Goal: Task Accomplishment & Management: Complete application form

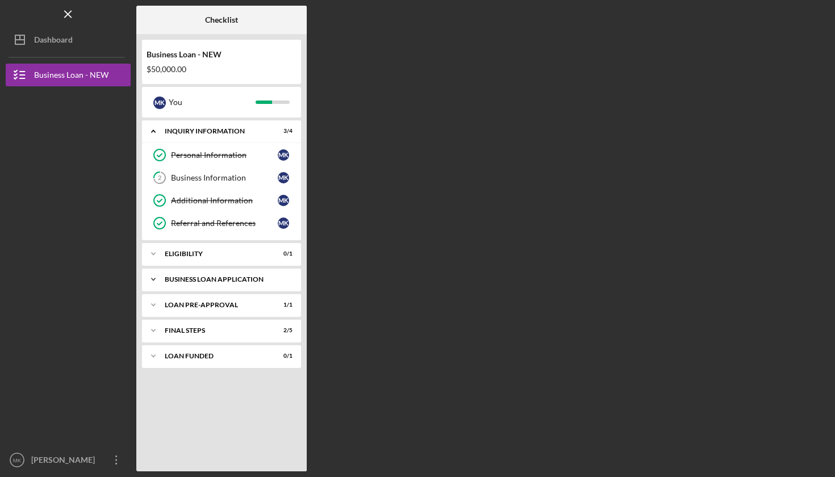
click at [221, 281] on div "BUSINESS LOAN APPLICATION" at bounding box center [226, 279] width 122 height 7
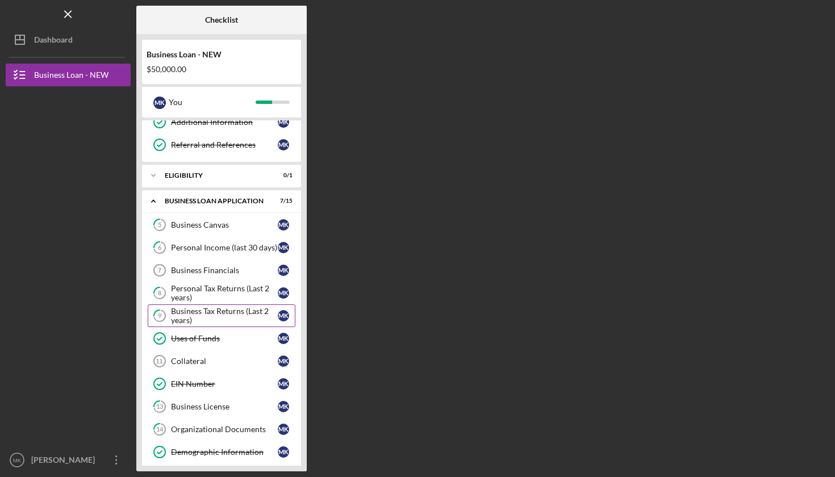
scroll to position [91, 0]
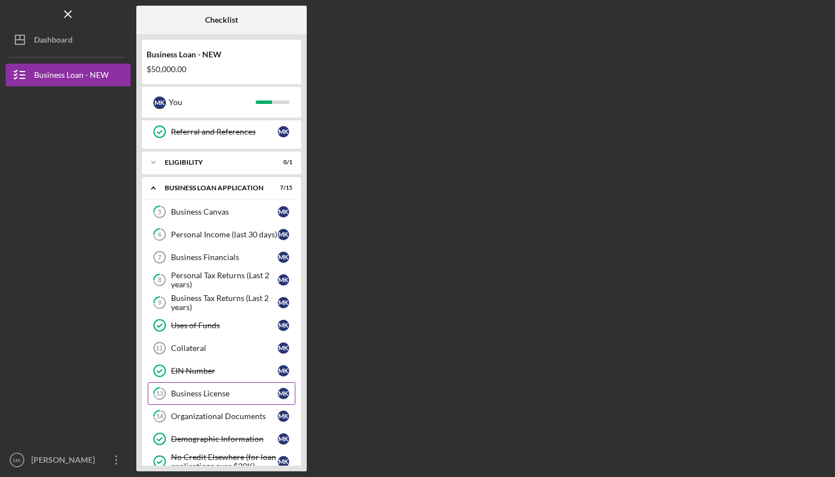
click at [207, 395] on div "Business License" at bounding box center [224, 393] width 107 height 9
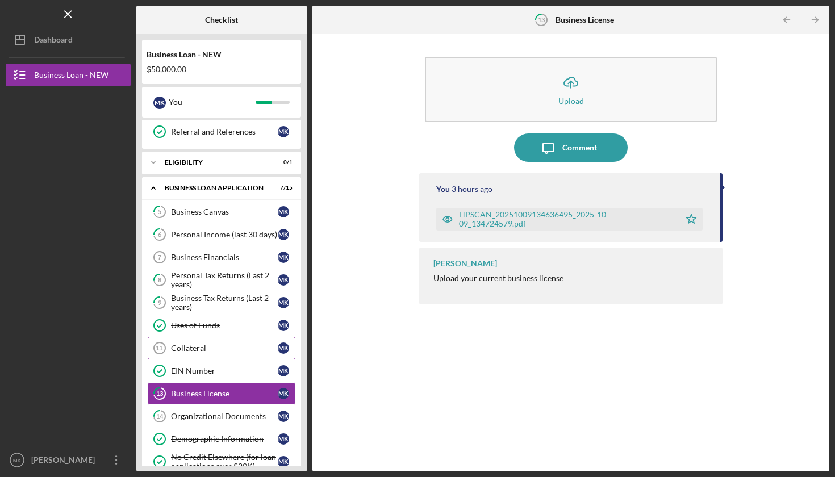
click at [198, 349] on div "Collateral" at bounding box center [224, 348] width 107 height 9
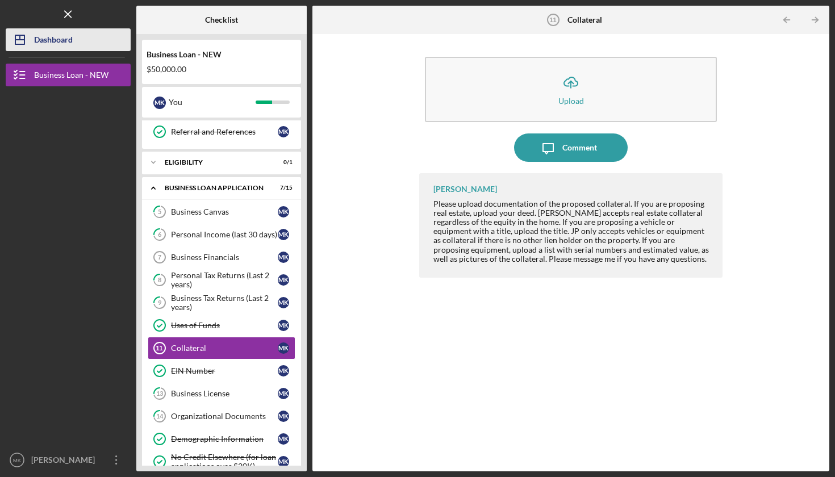
click at [67, 46] on div "Dashboard" at bounding box center [53, 41] width 39 height 26
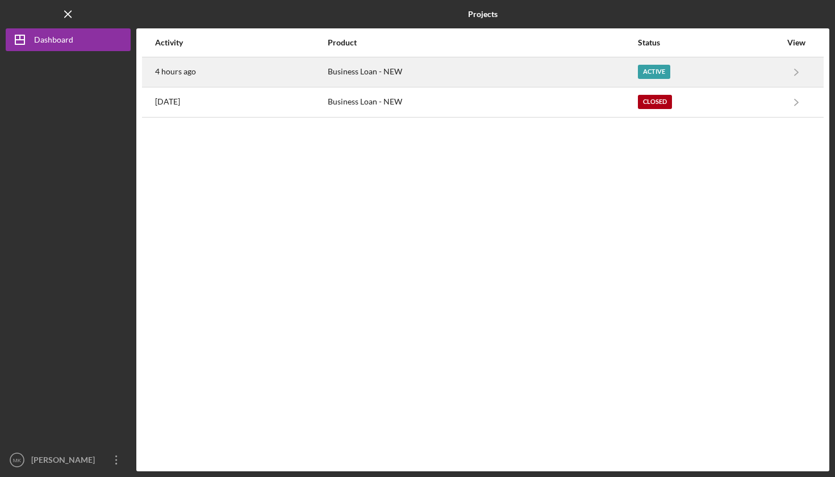
click at [233, 74] on div "4 hours ago" at bounding box center [240, 72] width 171 height 28
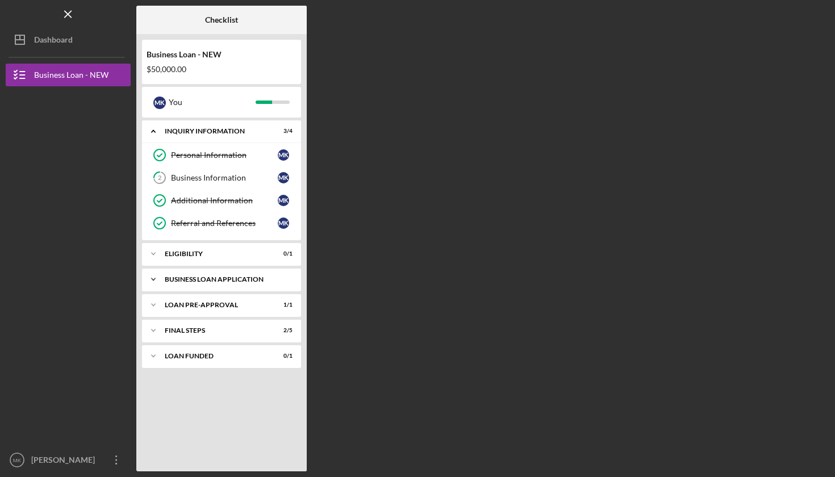
click at [213, 279] on div "BUSINESS LOAN APPLICATION" at bounding box center [226, 279] width 122 height 7
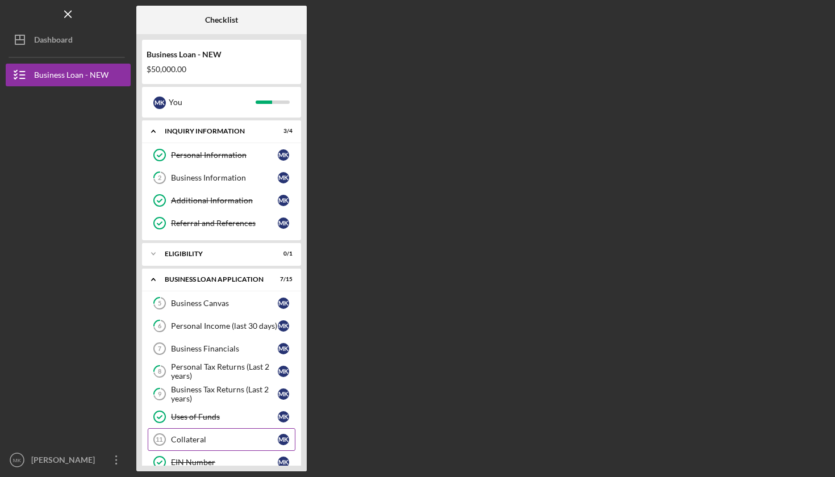
scroll to position [31, 0]
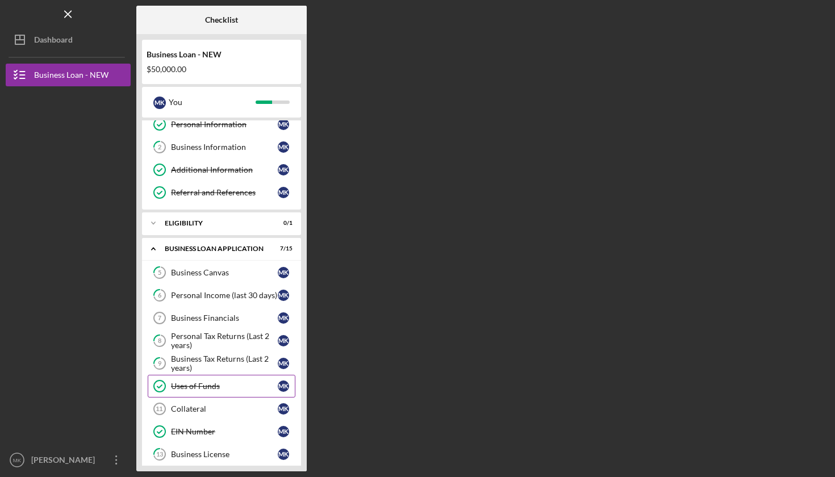
click at [198, 389] on div "Uses of Funds" at bounding box center [224, 386] width 107 height 9
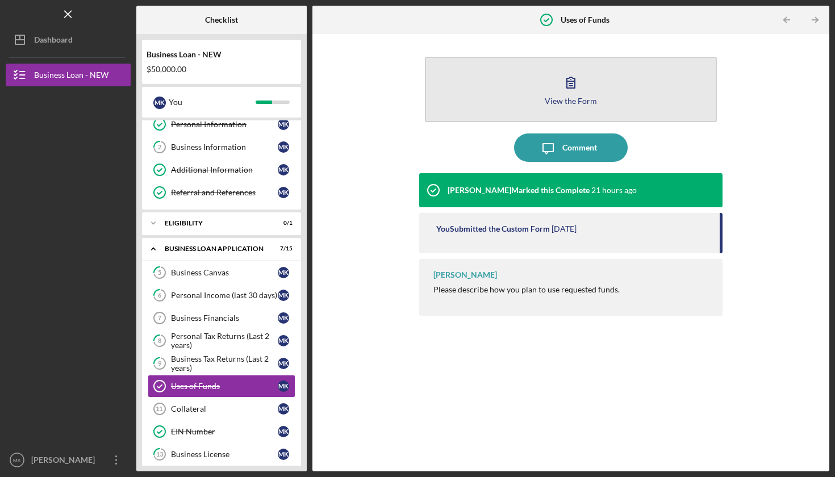
click at [556, 97] on div "View the Form" at bounding box center [571, 101] width 52 height 9
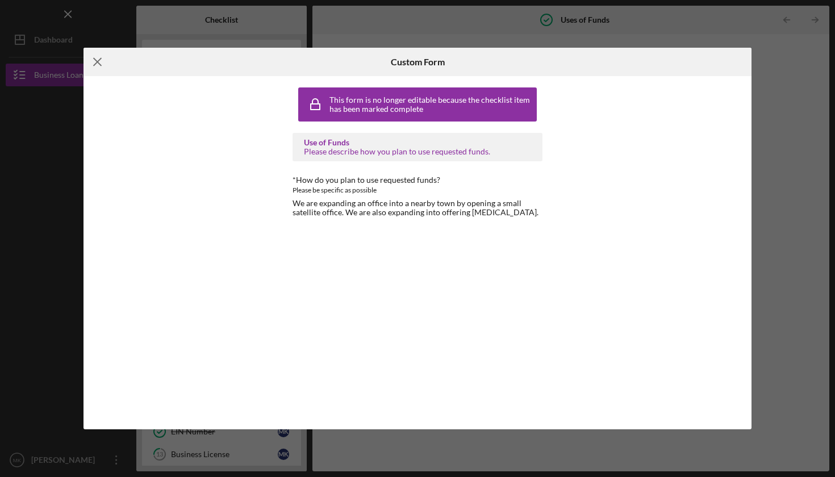
click at [97, 59] on icon "Icon/Menu Close" at bounding box center [97, 62] width 28 height 28
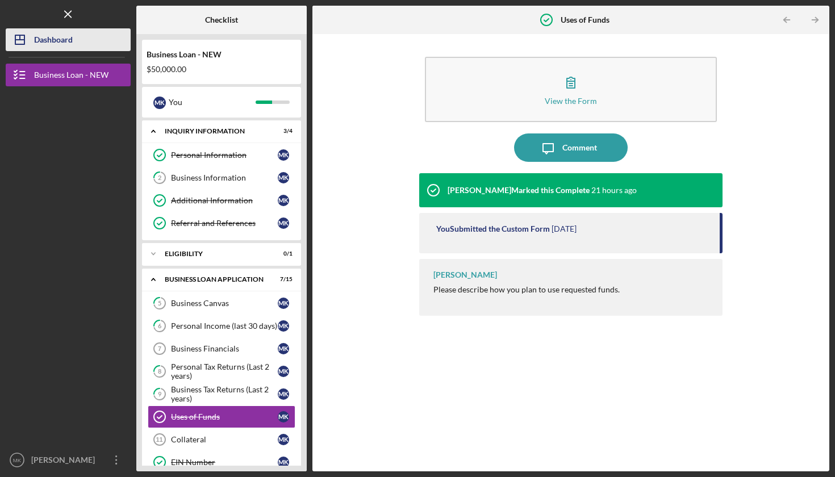
click at [72, 35] on div "Dashboard" at bounding box center [53, 41] width 39 height 26
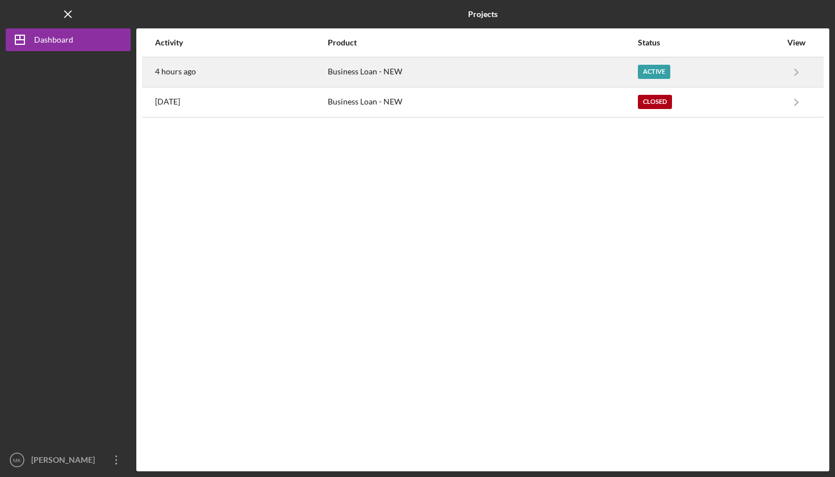
click at [206, 75] on div "4 hours ago" at bounding box center [240, 72] width 171 height 28
